Goal: Find specific page/section: Find specific page/section

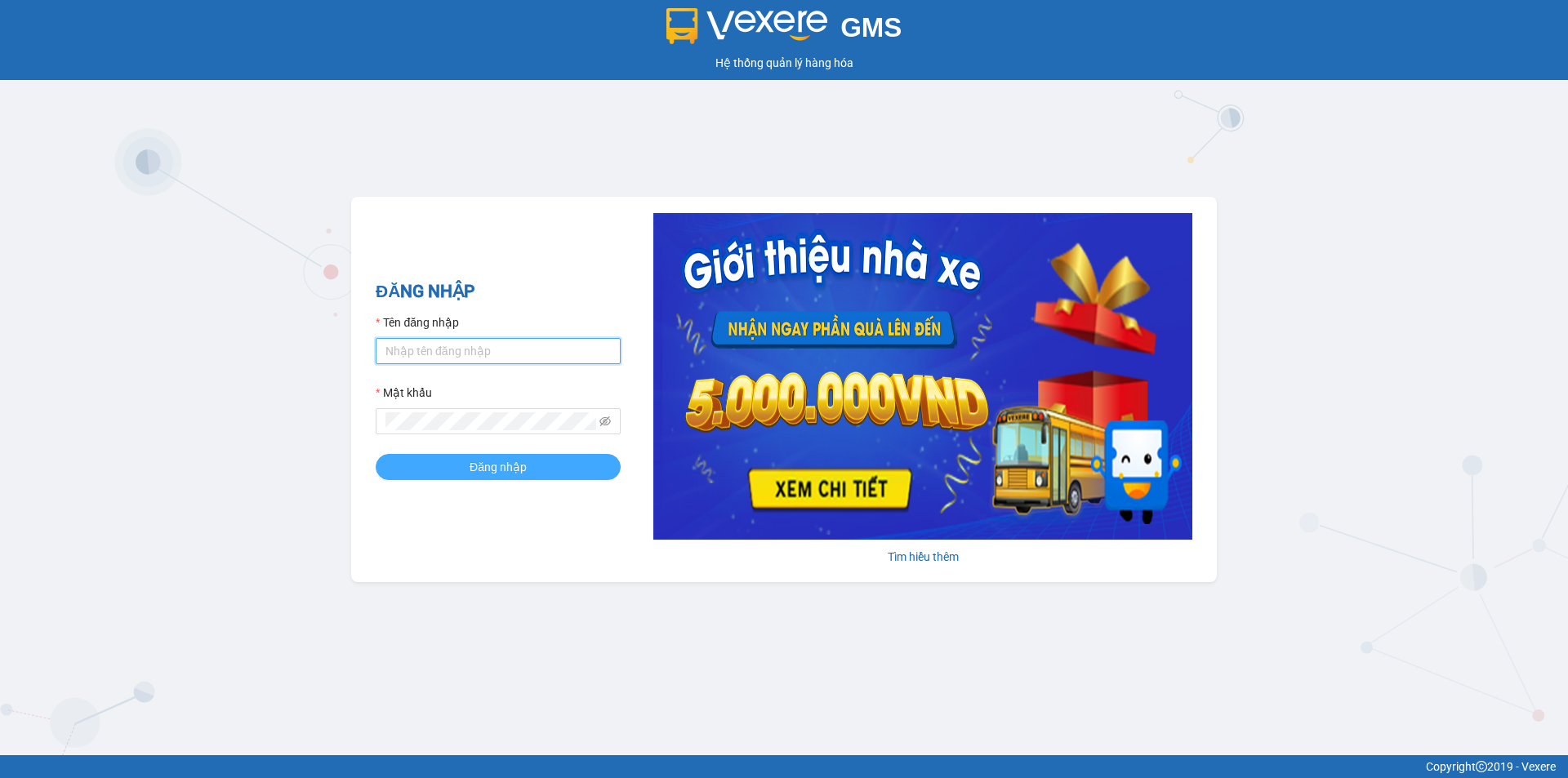
type input "camloan.cuctunglimo"
click at [520, 469] on span "Đăng nhập" at bounding box center [497, 467] width 57 height 18
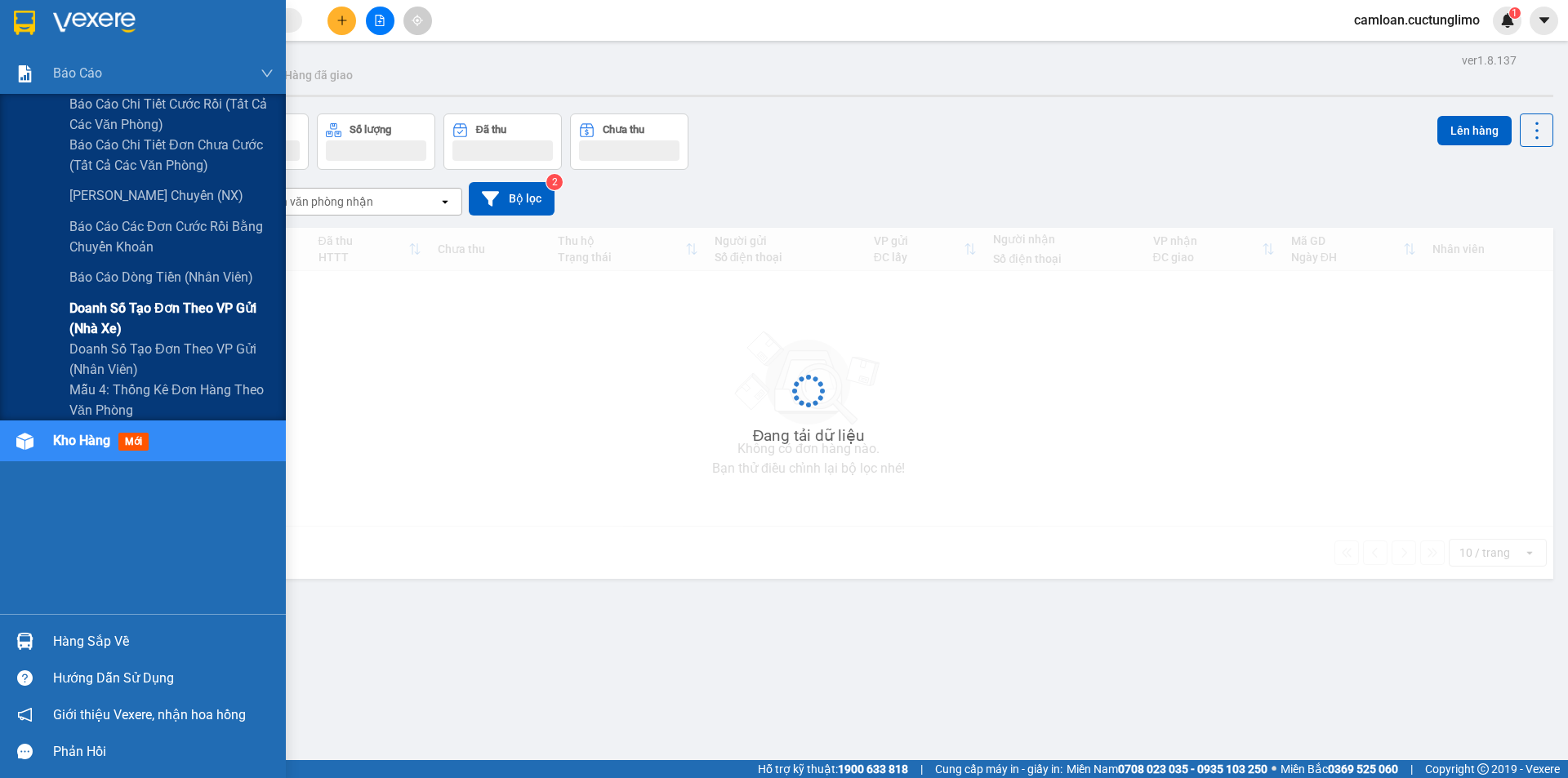
click at [184, 317] on span "Doanh số tạo đơn theo VP gửi (nhà xe)" at bounding box center [171, 319] width 204 height 41
